Goal: Information Seeking & Learning: Check status

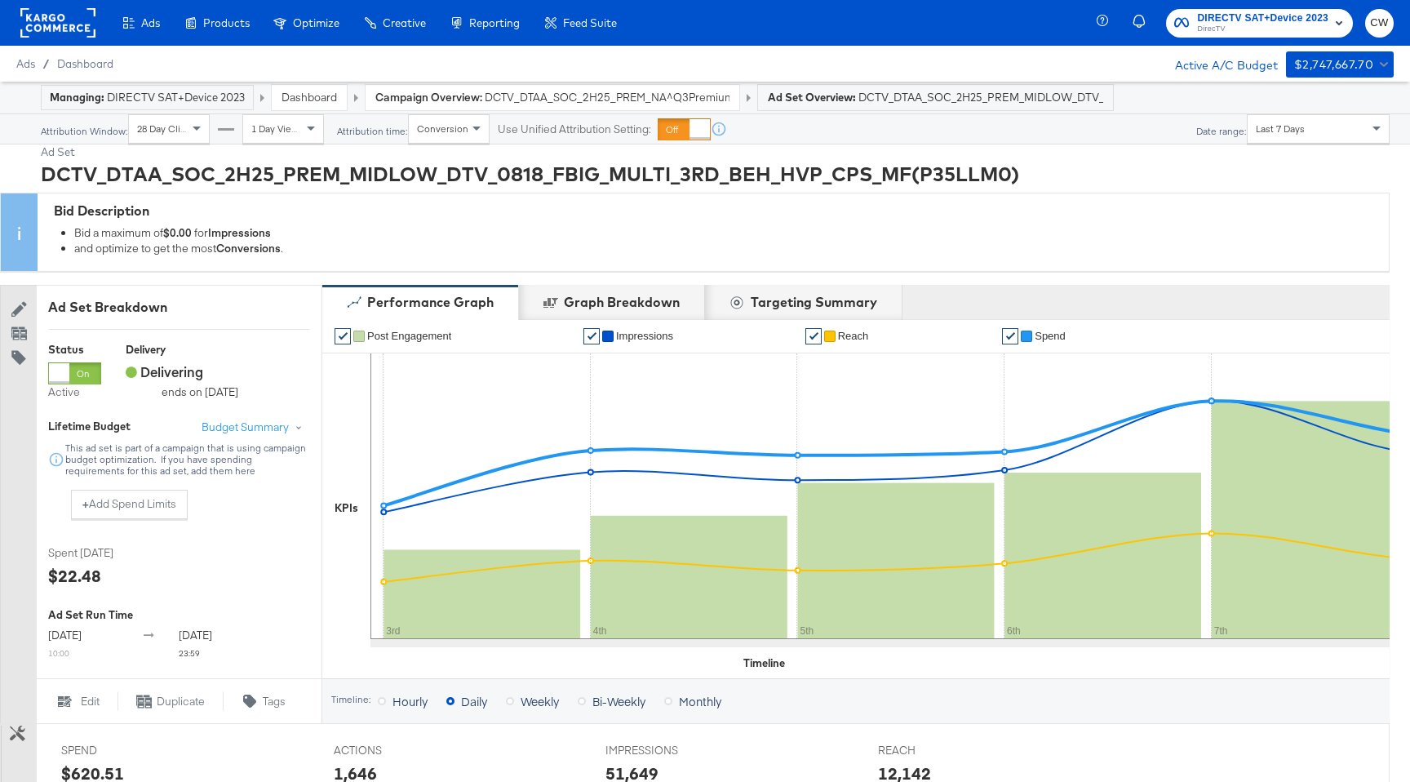
click at [325, 99] on link "Dashboard" at bounding box center [309, 97] width 55 height 15
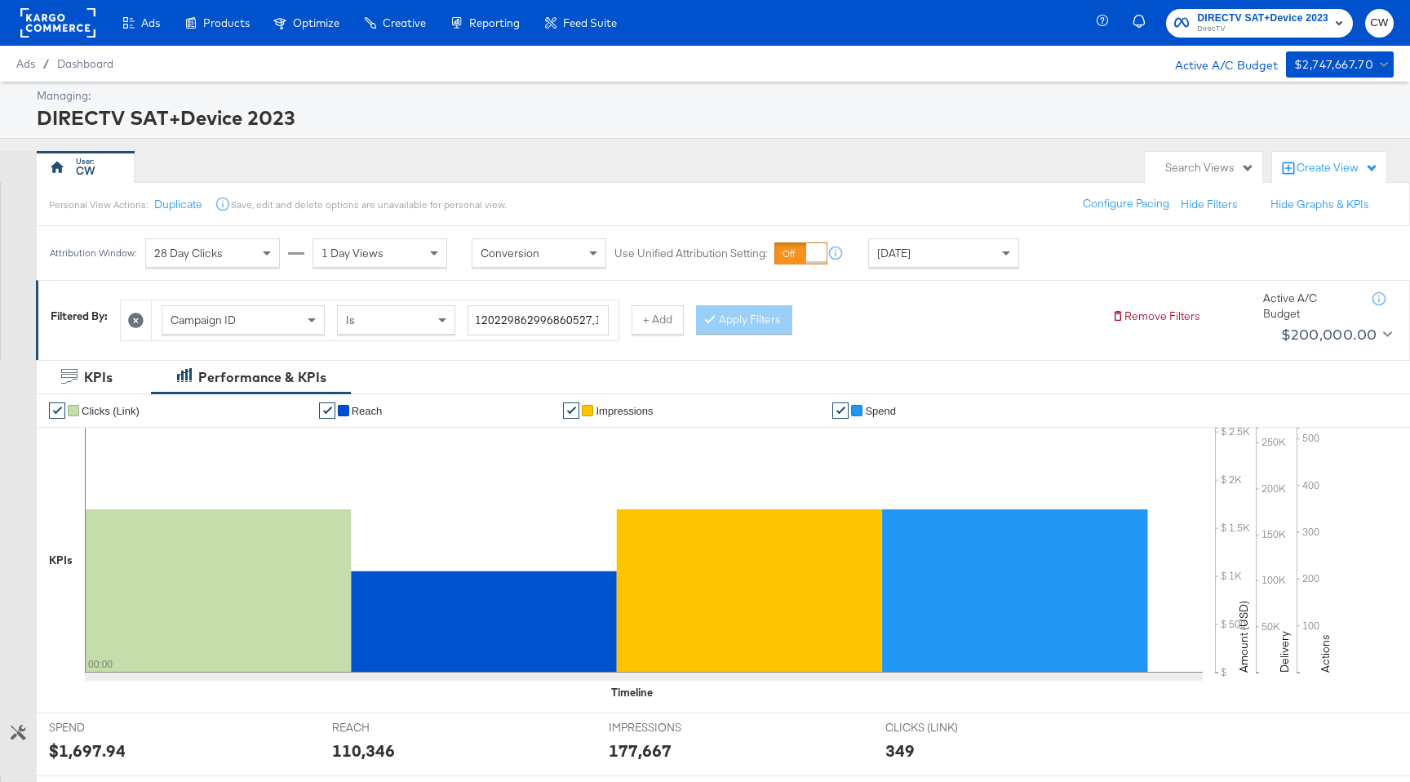
click at [974, 244] on div "[DATE]" at bounding box center [943, 253] width 149 height 28
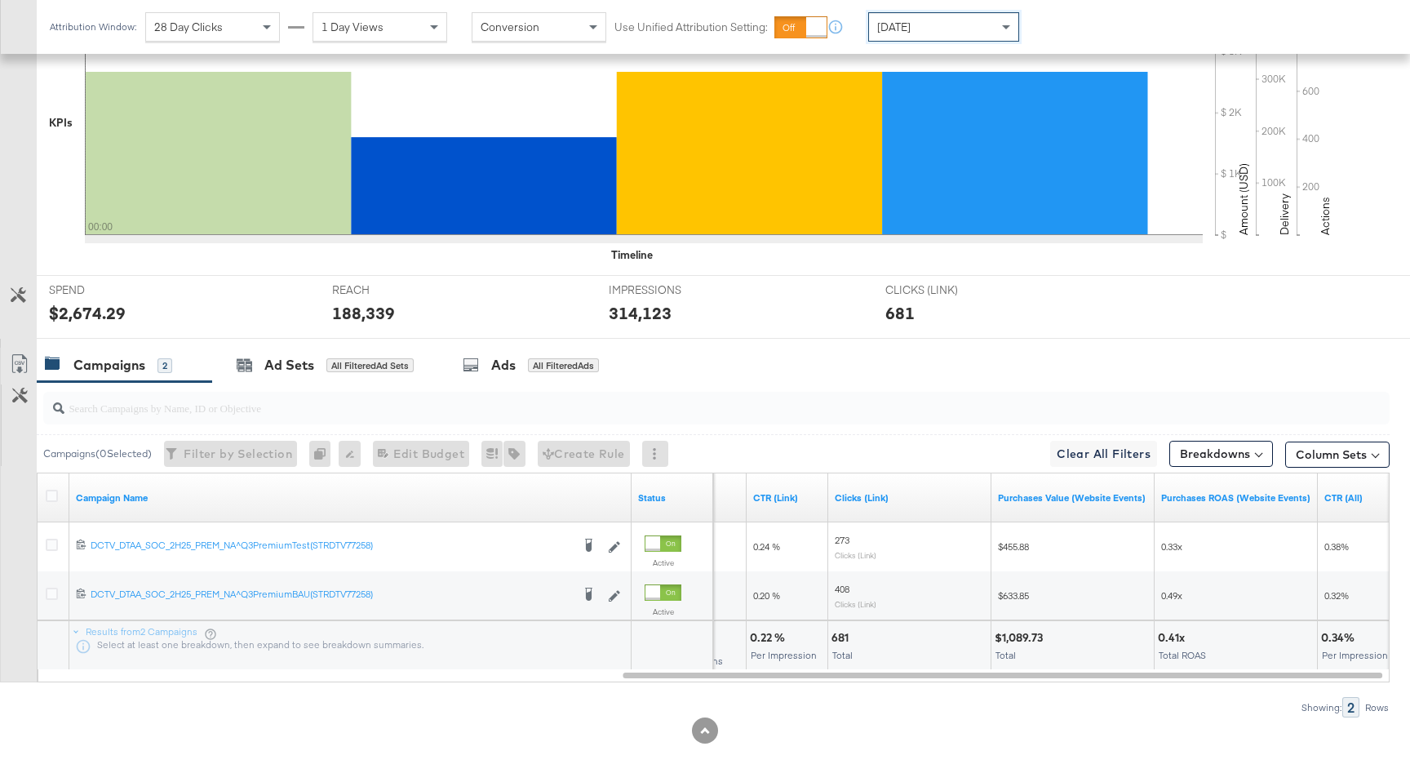
scroll to position [445, 0]
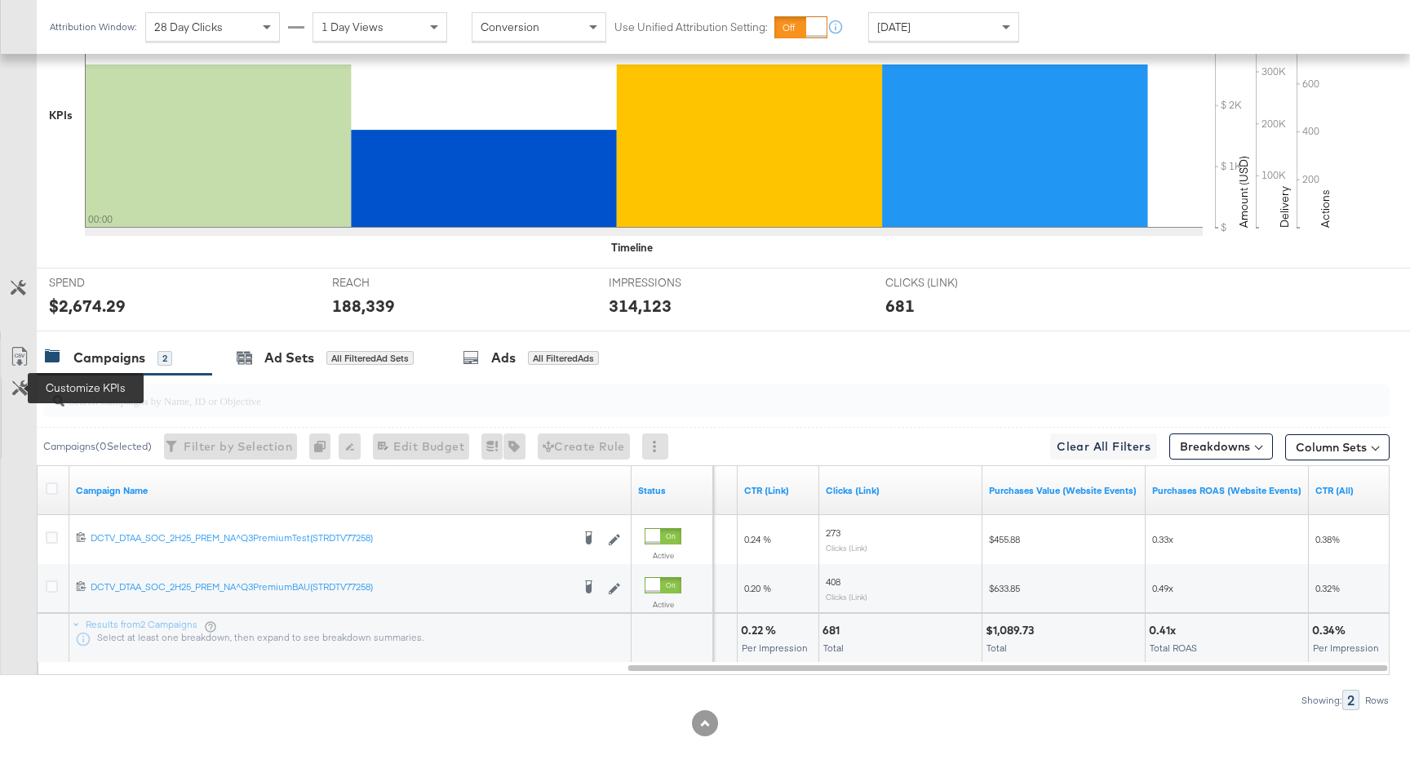
click at [20, 395] on icon at bounding box center [20, 388] width 16 height 16
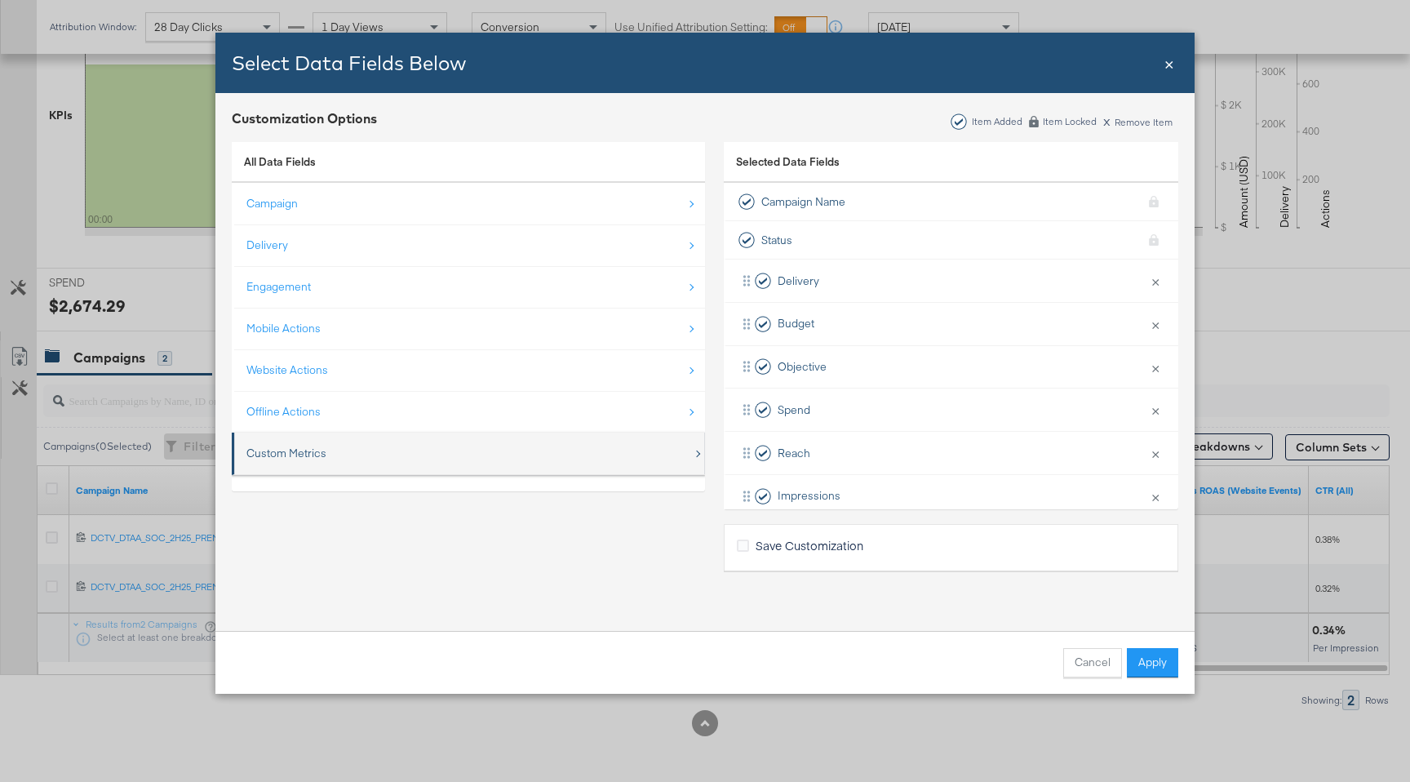
click at [289, 449] on div "Custom Metrics" at bounding box center [286, 454] width 80 height 16
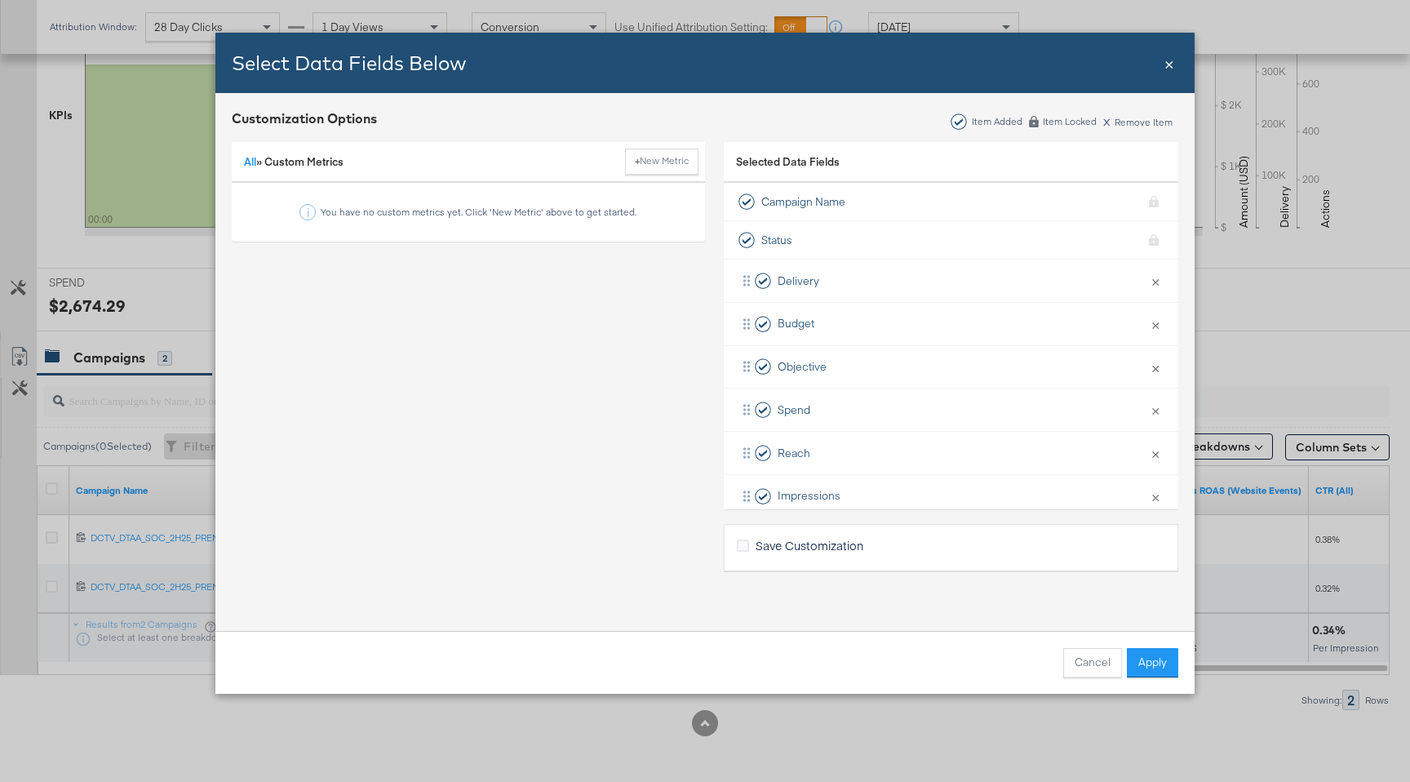
click at [1166, 63] on span "×" at bounding box center [1170, 62] width 10 height 22
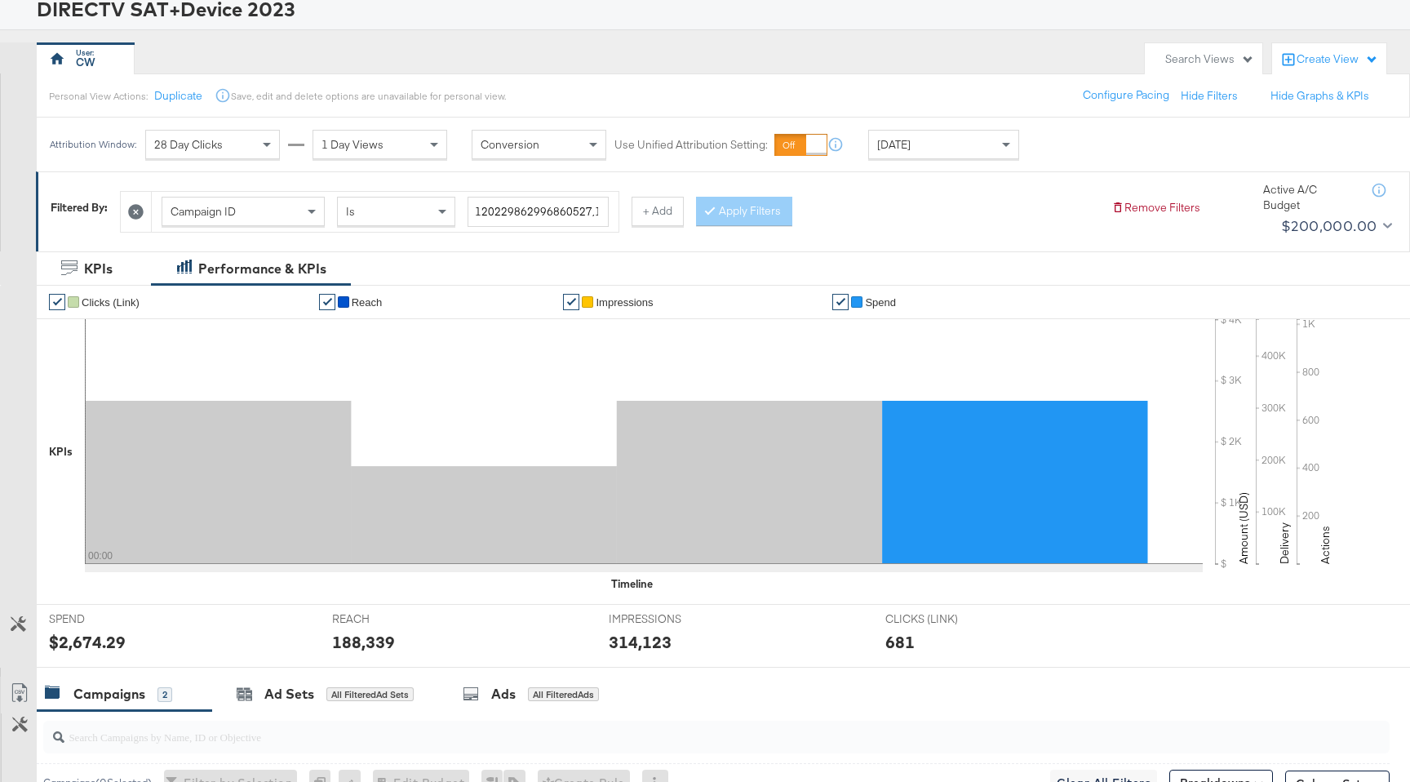
scroll to position [0, 0]
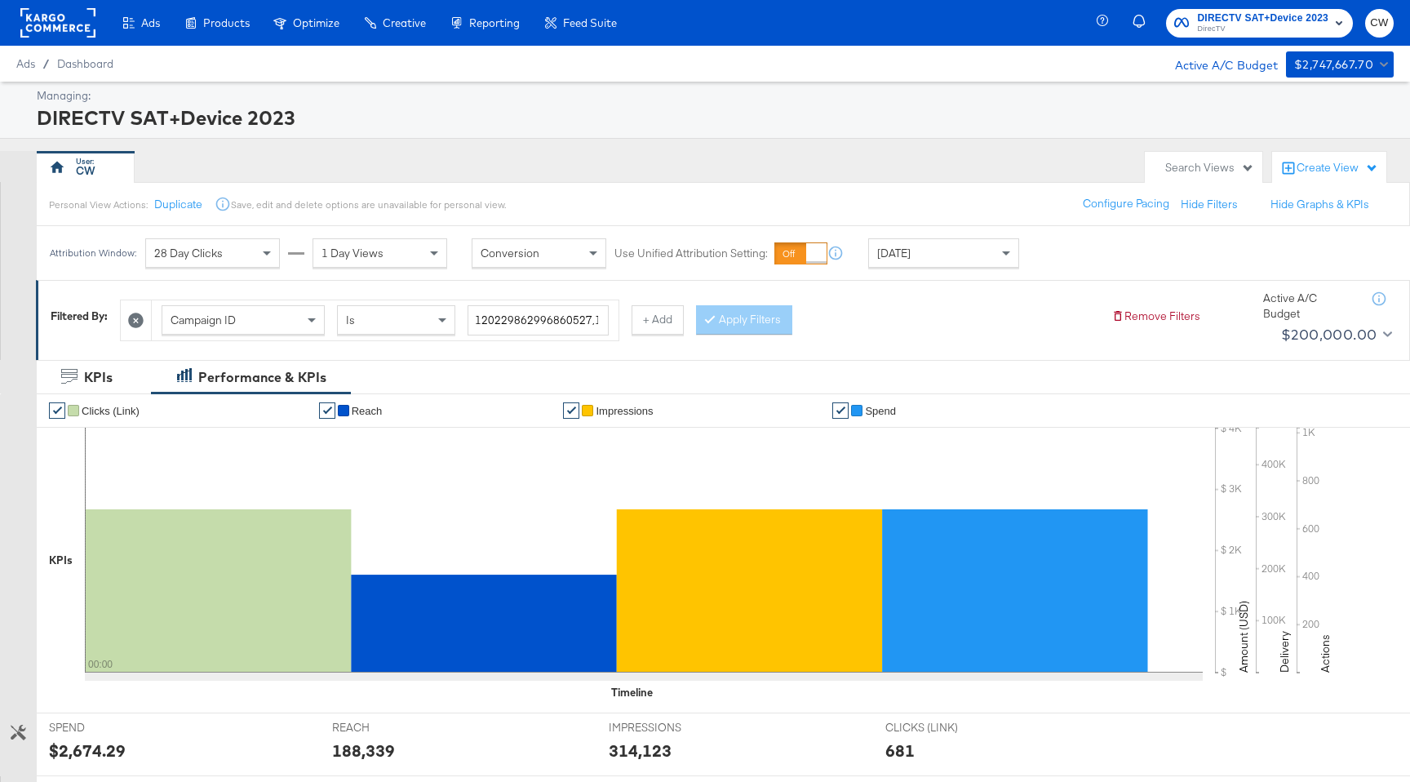
click at [937, 255] on div "[DATE]" at bounding box center [943, 253] width 149 height 28
click at [252, 260] on div "28 Day Clicks" at bounding box center [212, 253] width 133 height 28
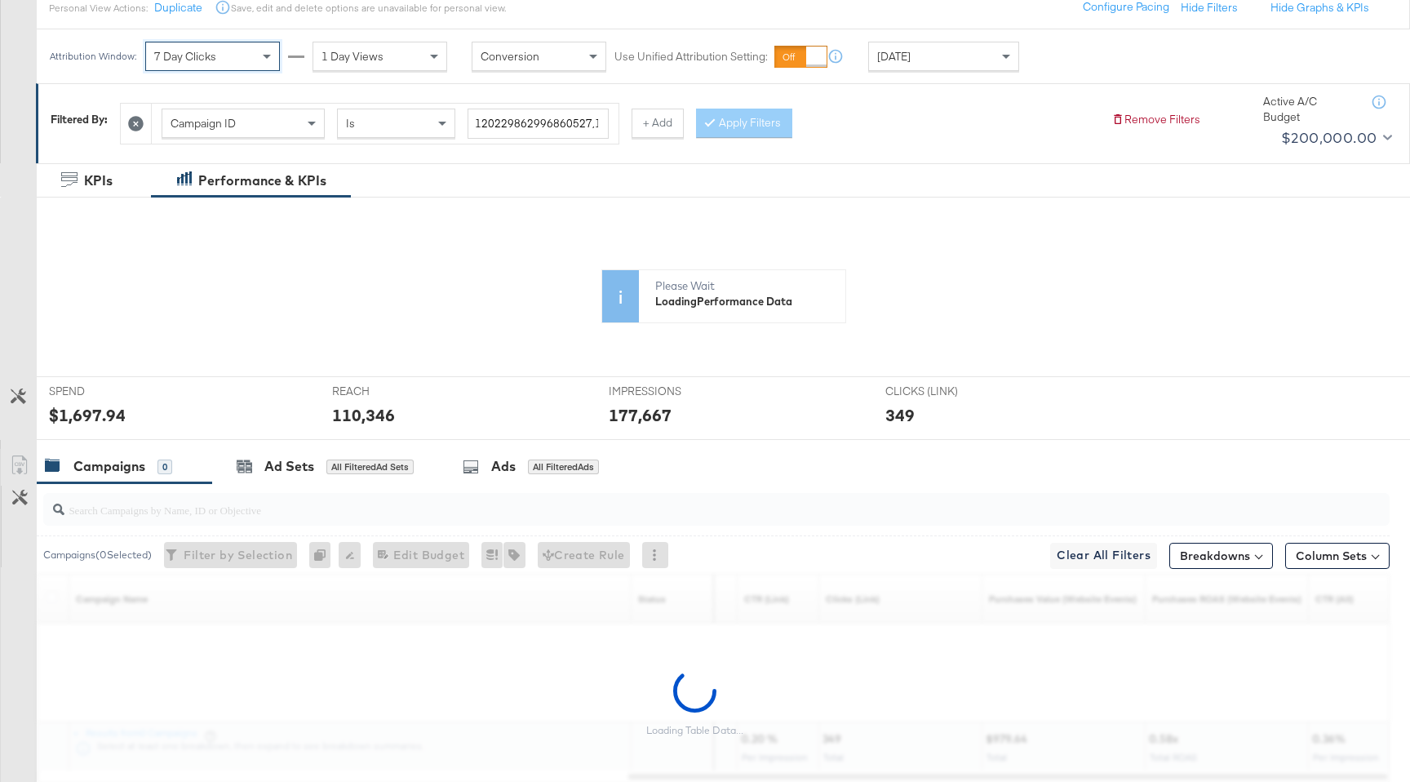
scroll to position [350, 0]
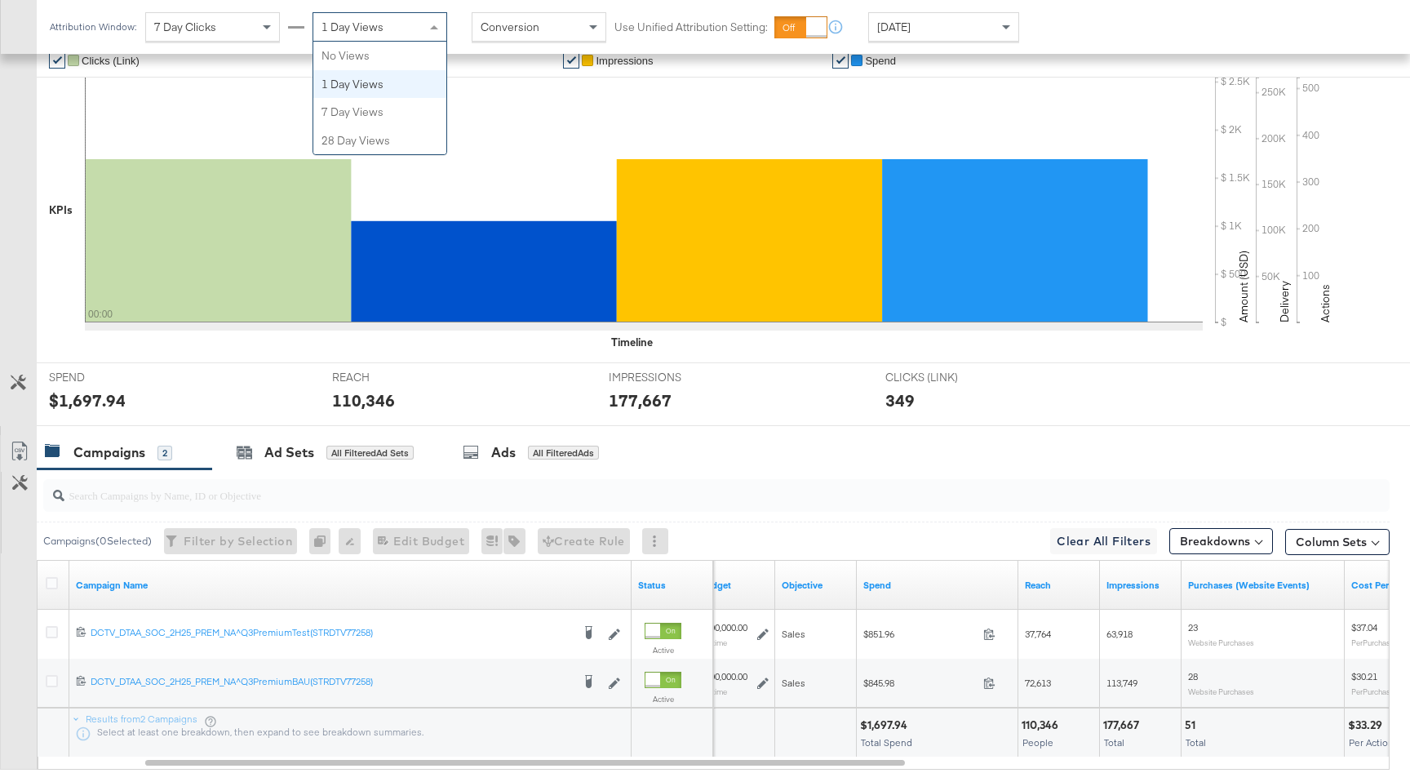
click at [335, 32] on span "1 Day Views" at bounding box center [353, 27] width 62 height 15
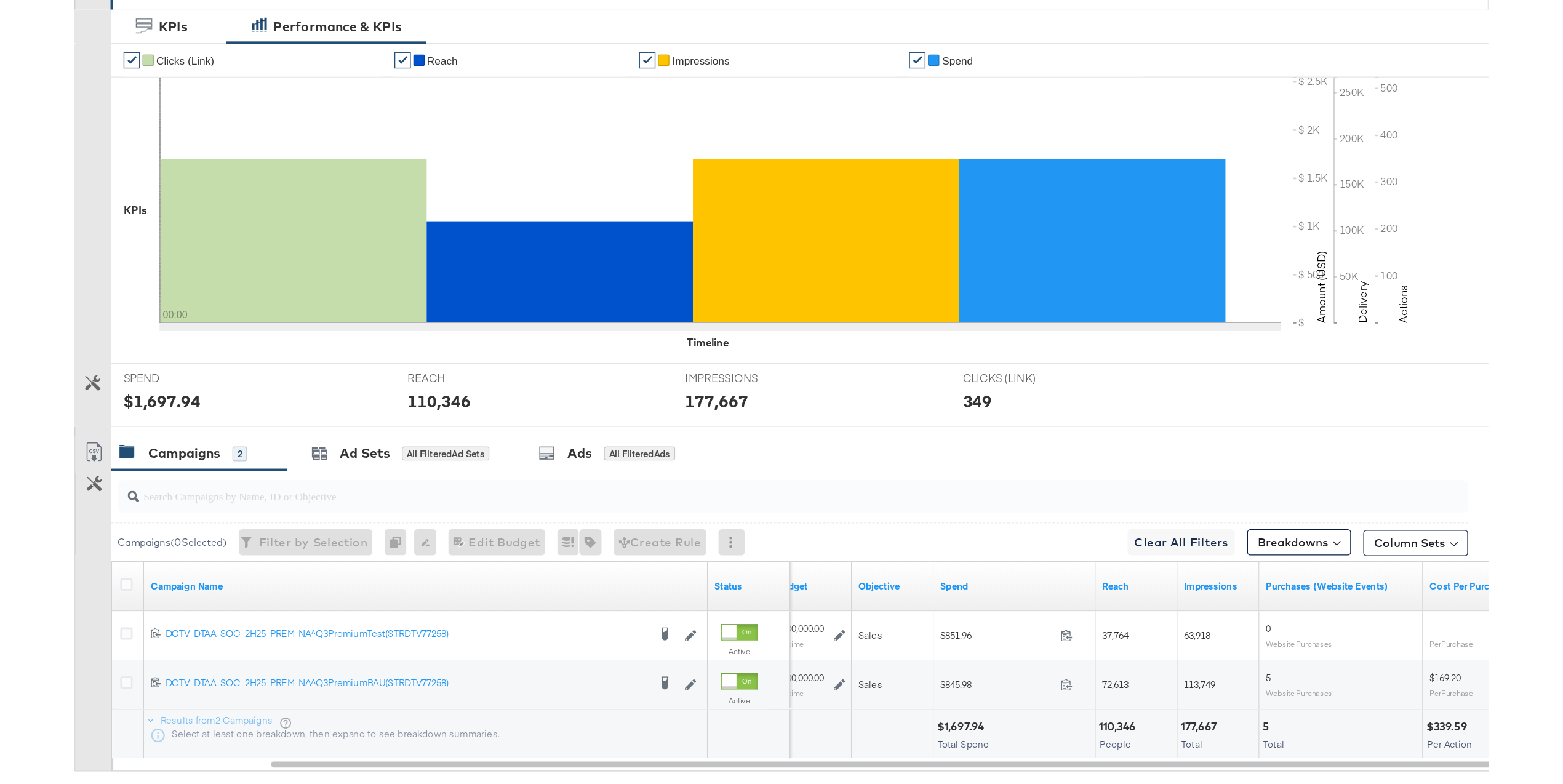
scroll to position [141, 0]
